Goal: Navigation & Orientation: Find specific page/section

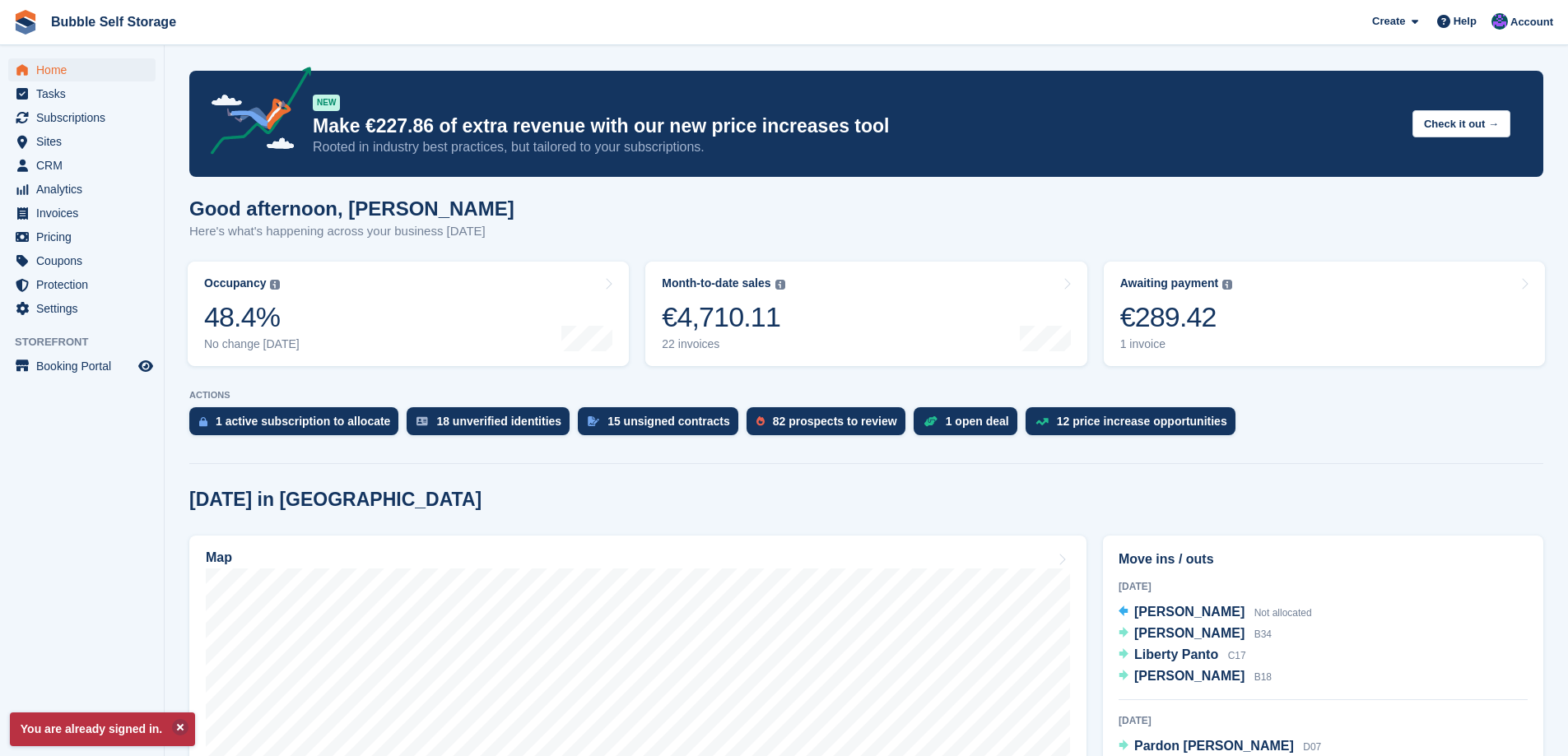
click at [649, 426] on div "15 unsigned contracts" at bounding box center [669, 421] width 122 height 14
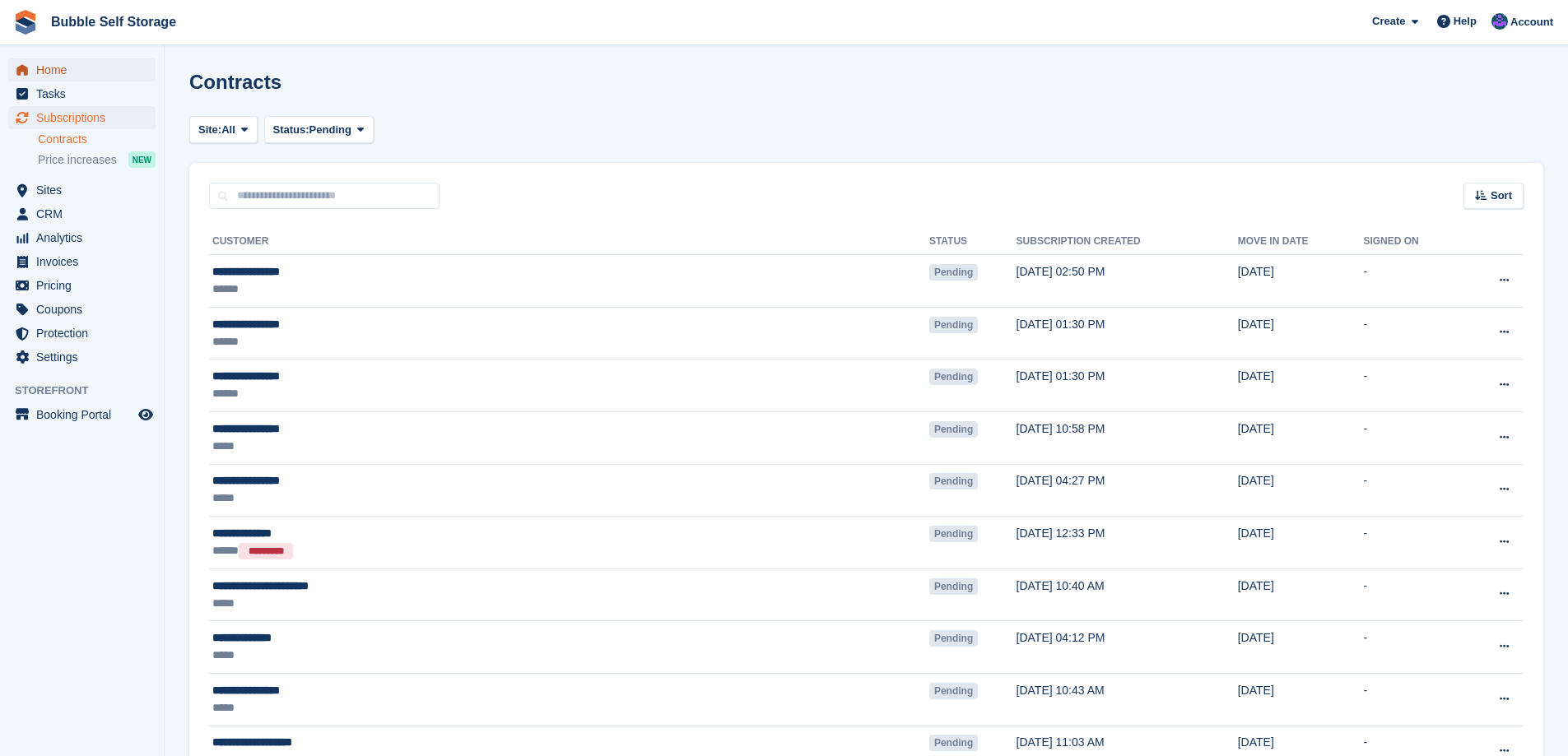
click at [66, 75] on span "Home" at bounding box center [85, 70] width 99 height 23
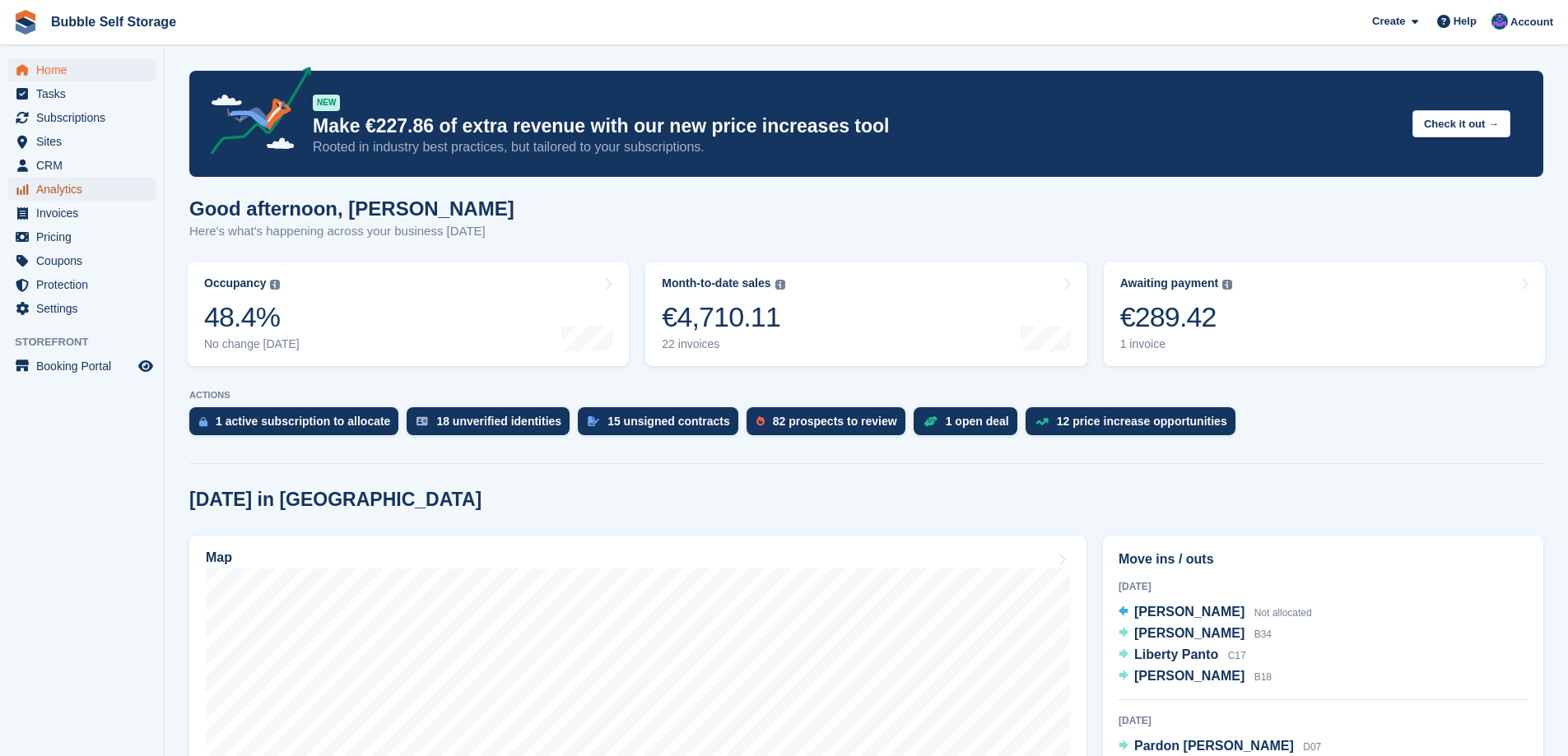
click at [60, 196] on span "Analytics" at bounding box center [85, 188] width 99 height 23
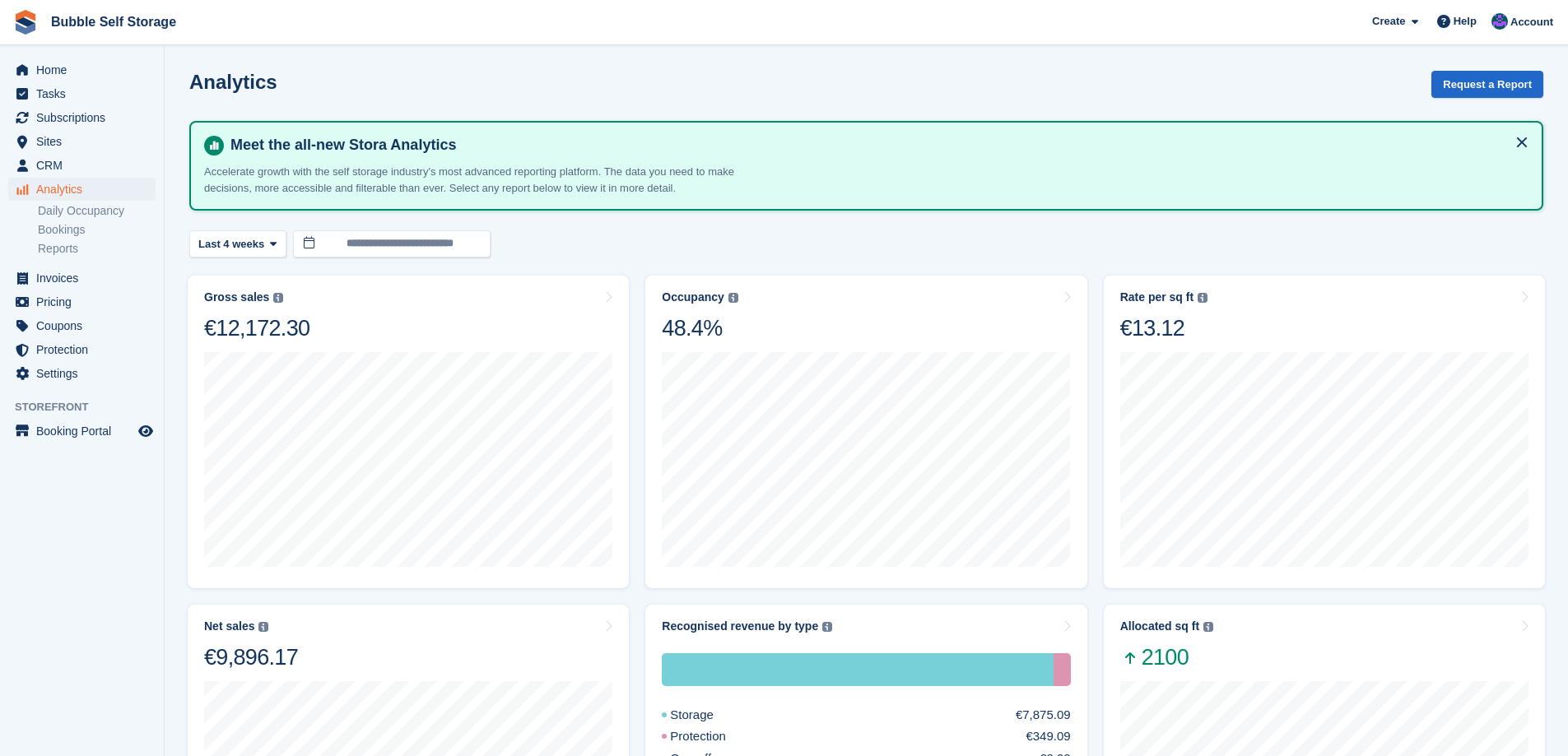
click at [57, 228] on link "Bookings" at bounding box center [97, 229] width 118 height 15
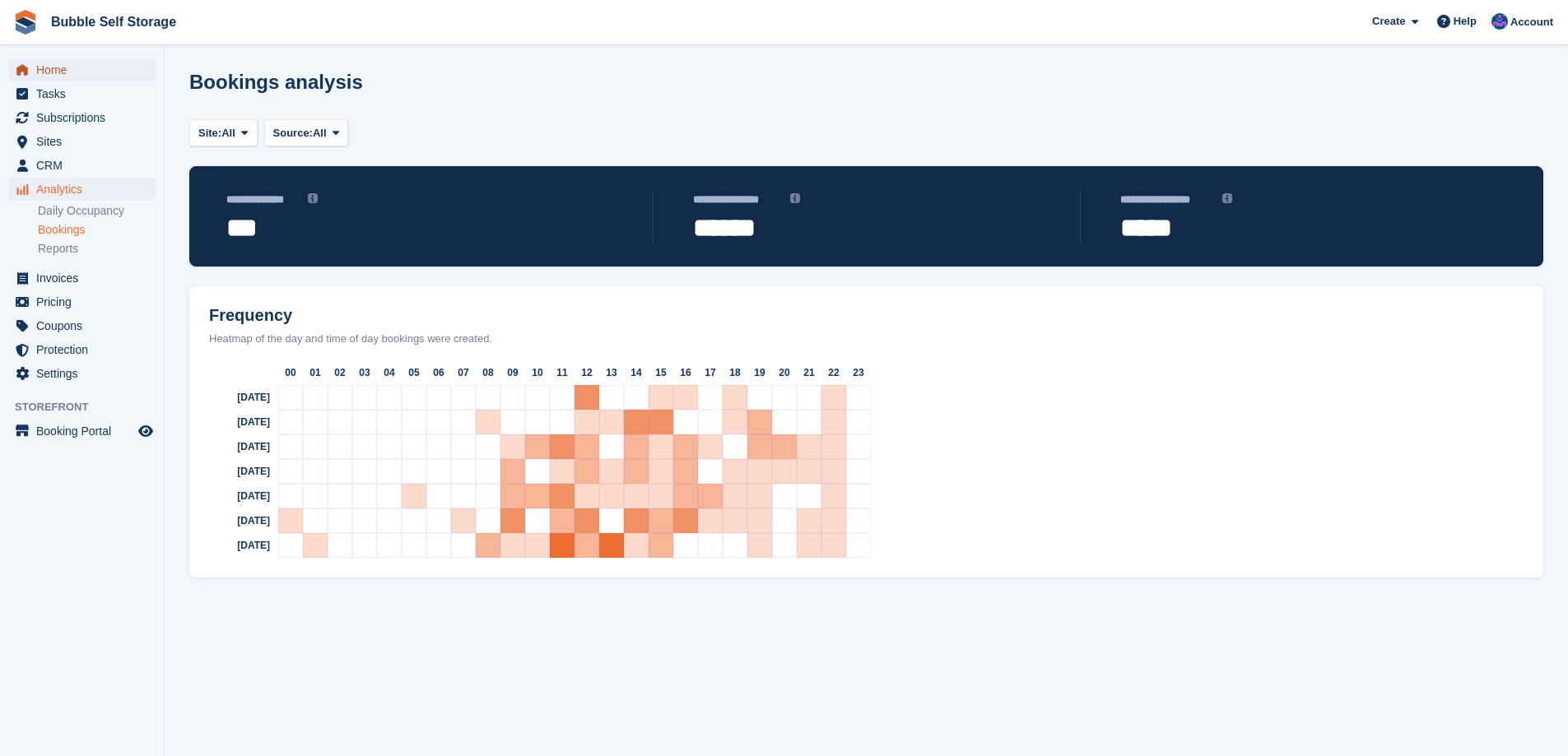
click at [52, 72] on span "Home" at bounding box center [85, 70] width 99 height 23
